Goal: Navigation & Orientation: Find specific page/section

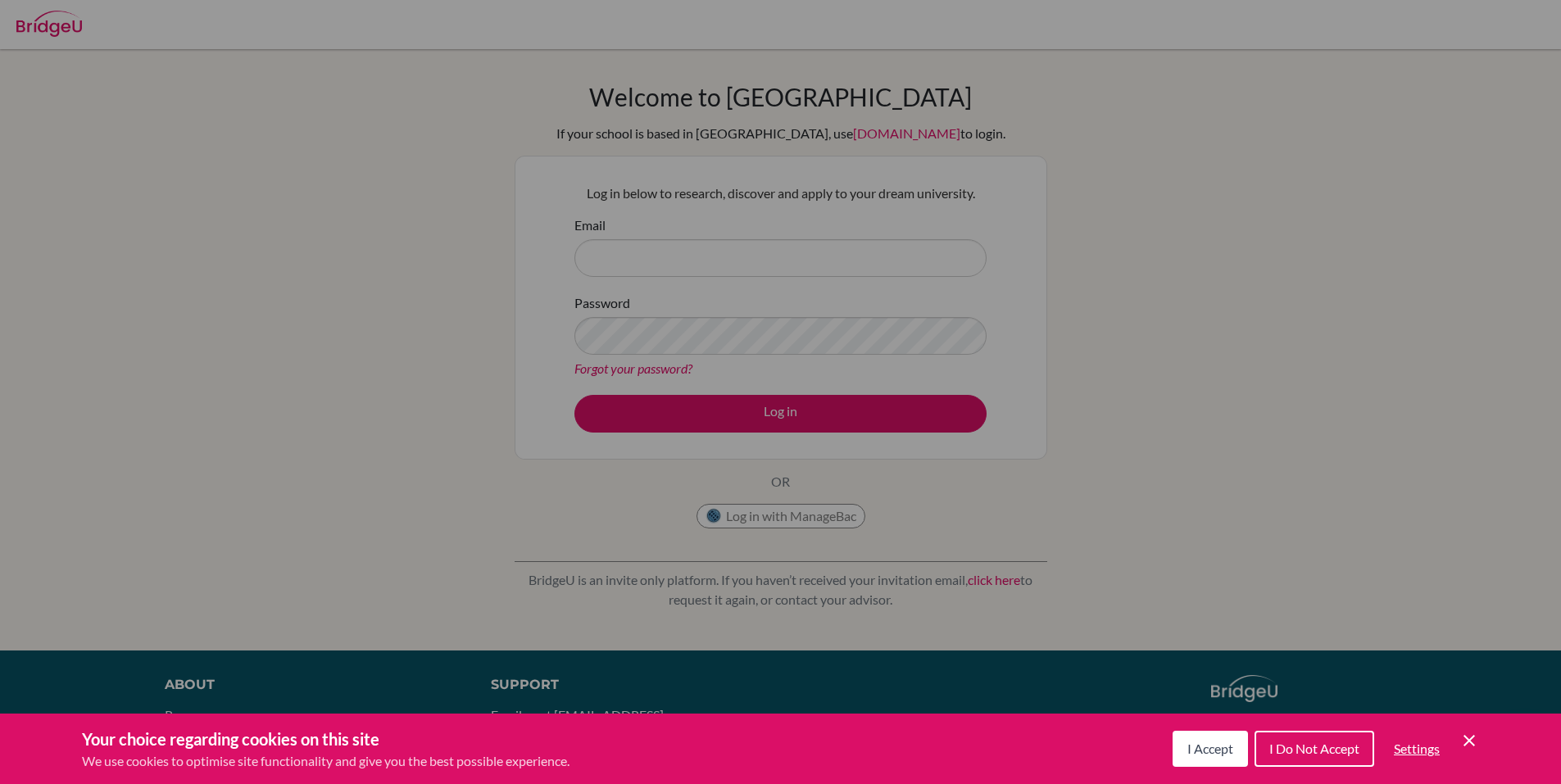
click at [1327, 738] on button "I Do Not Accept" at bounding box center [1314, 749] width 120 height 36
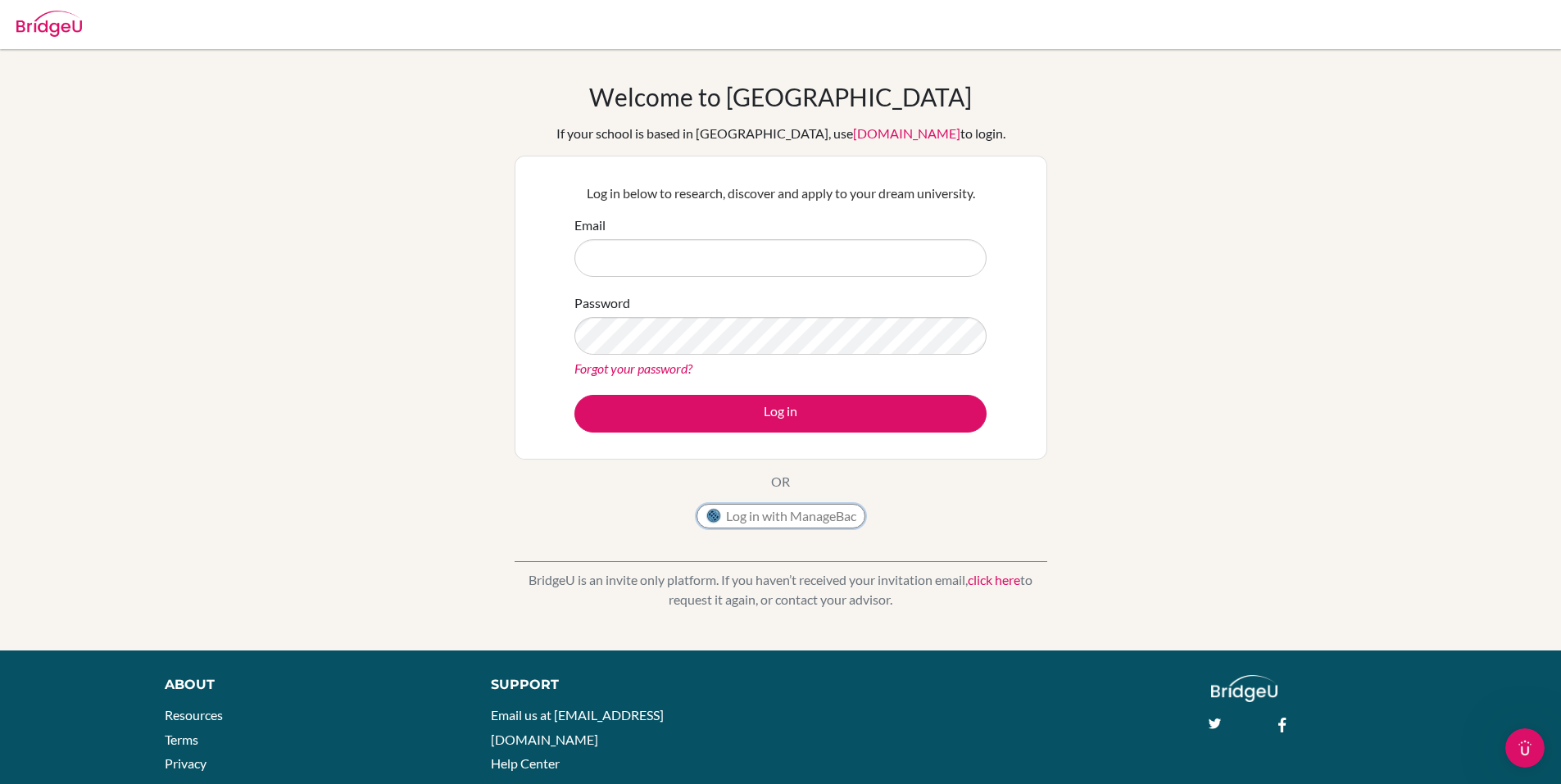
click at [788, 514] on button "Log in with ManageBac" at bounding box center [780, 516] width 169 height 25
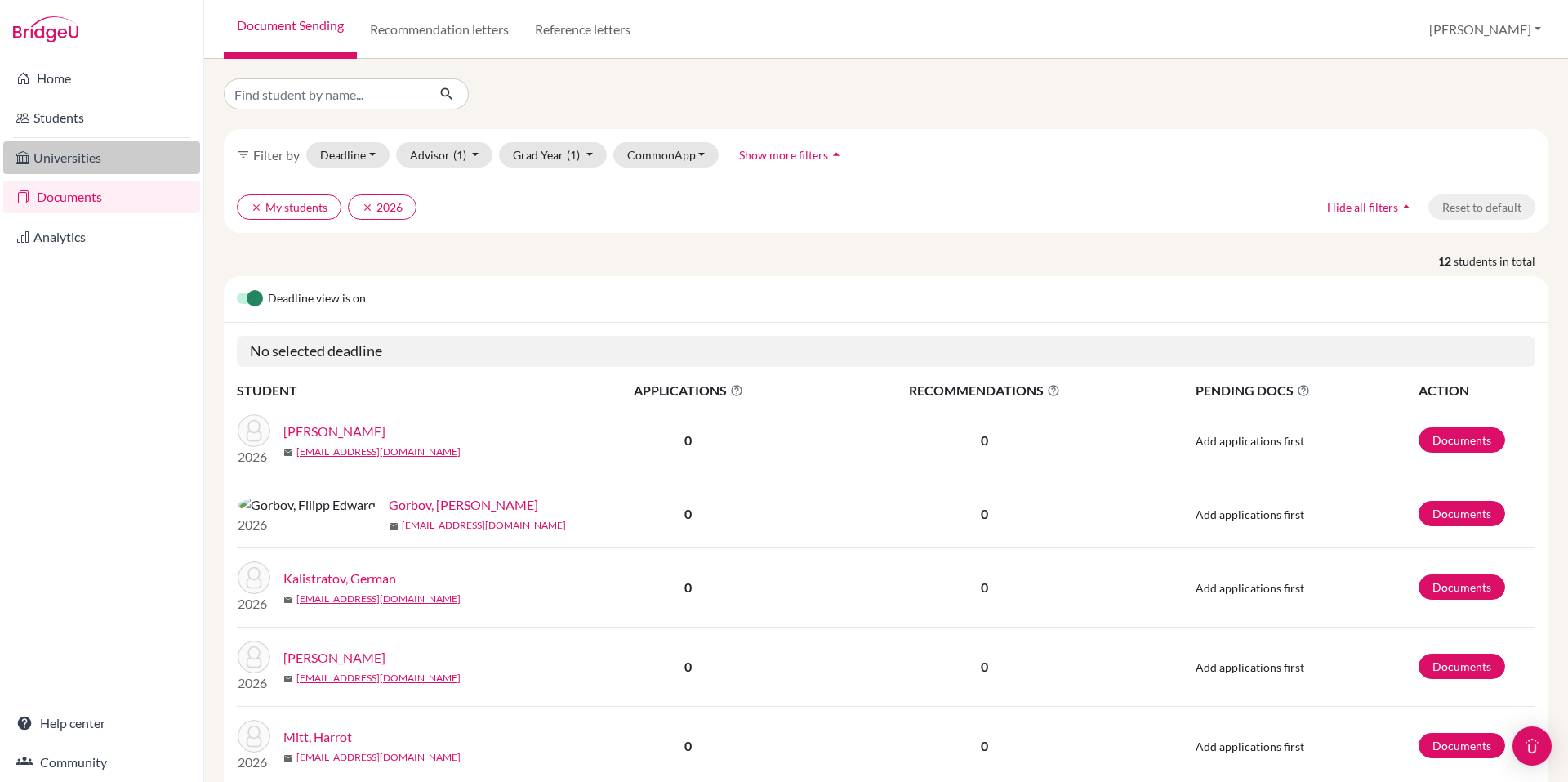
click at [100, 149] on link "Universities" at bounding box center [101, 158] width 197 height 32
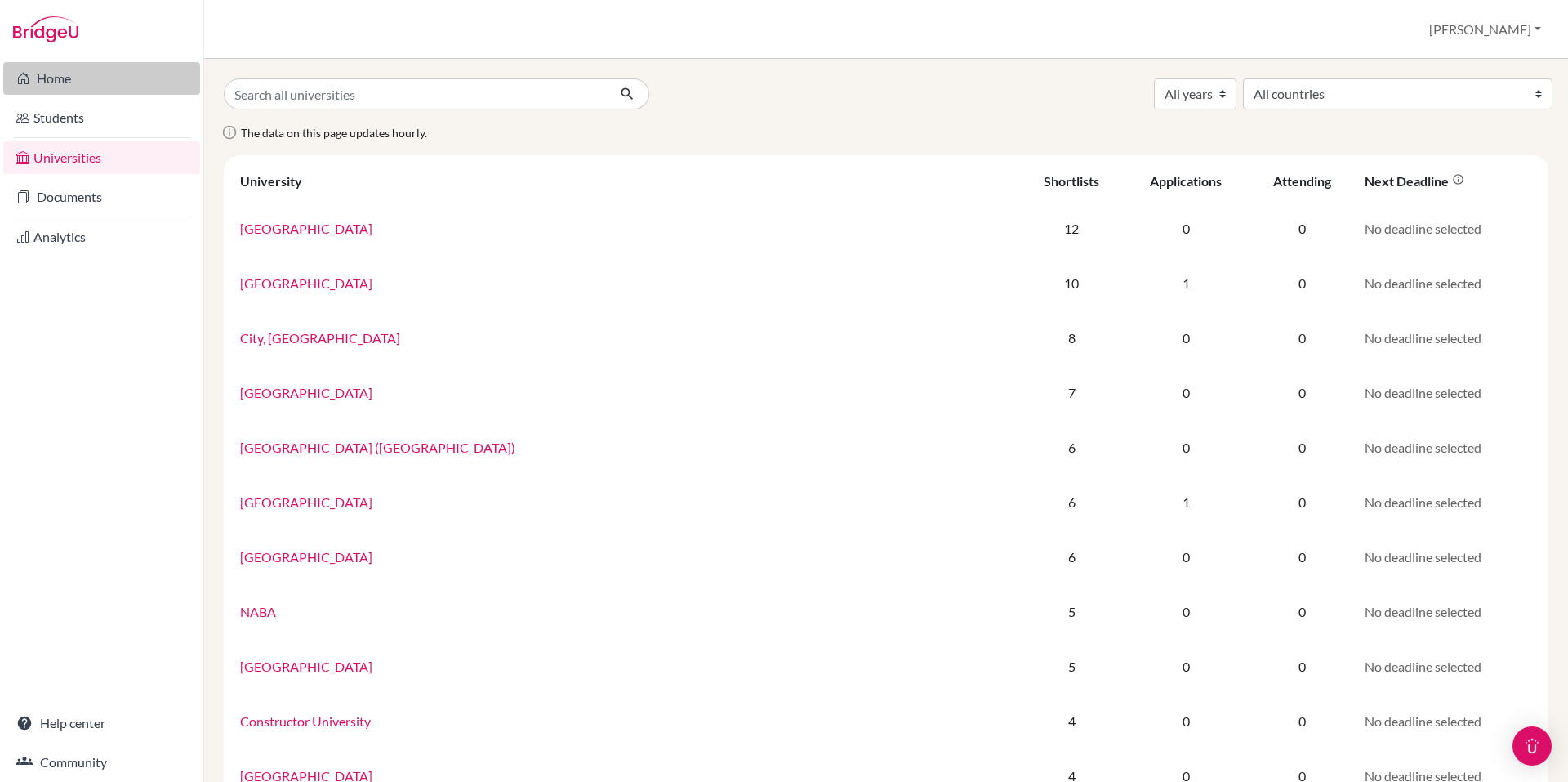
click at [103, 81] on link "Home" at bounding box center [101, 78] width 197 height 32
